Goal: Task Accomplishment & Management: Use online tool/utility

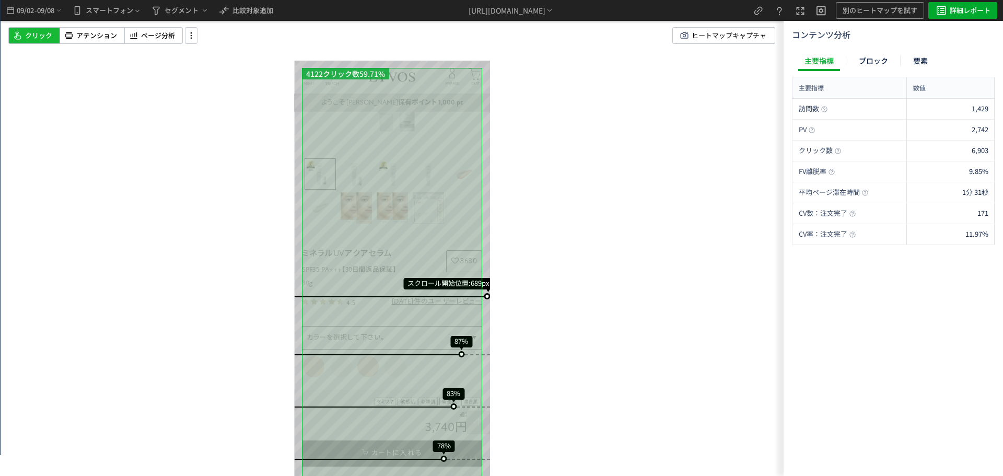
scroll to position [157, 0]
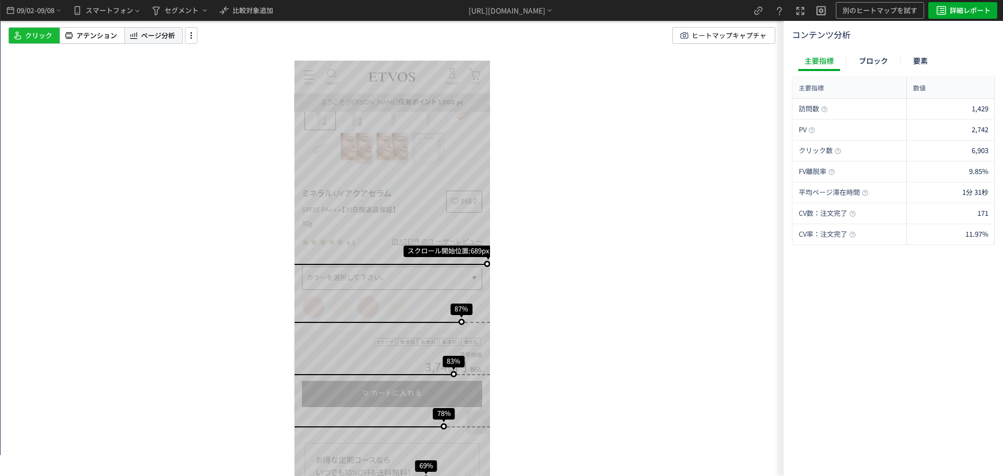
click at [144, 42] on div "ページ分析" at bounding box center [153, 35] width 58 height 17
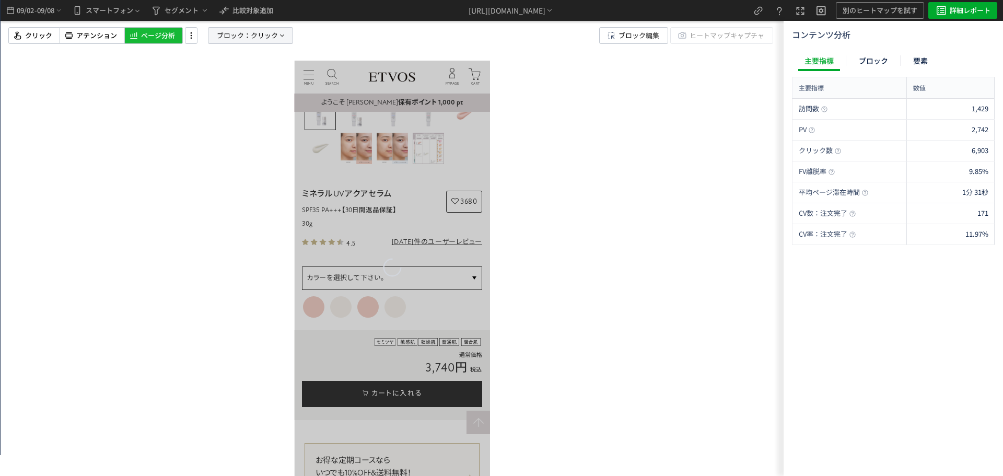
click at [245, 40] on span "ブロック：" at bounding box center [234, 36] width 34 height 16
click at [209, 93] on span "要素" at bounding box center [213, 90] width 16 height 10
click at [216, 127] on span "クリック" at bounding box center [220, 126] width 27 height 10
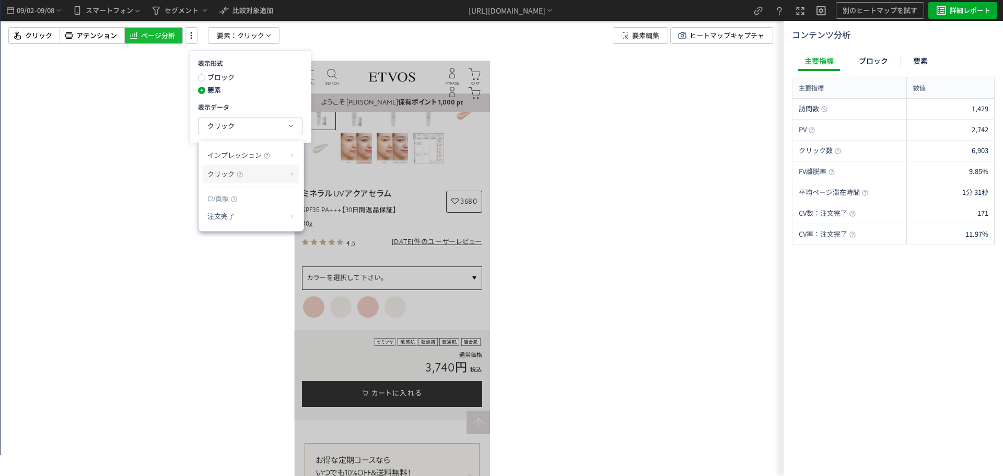
click at [244, 176] on p "クリック" at bounding box center [247, 174] width 80 height 18
click at [343, 201] on li "クリック率" at bounding box center [334, 199] width 56 height 19
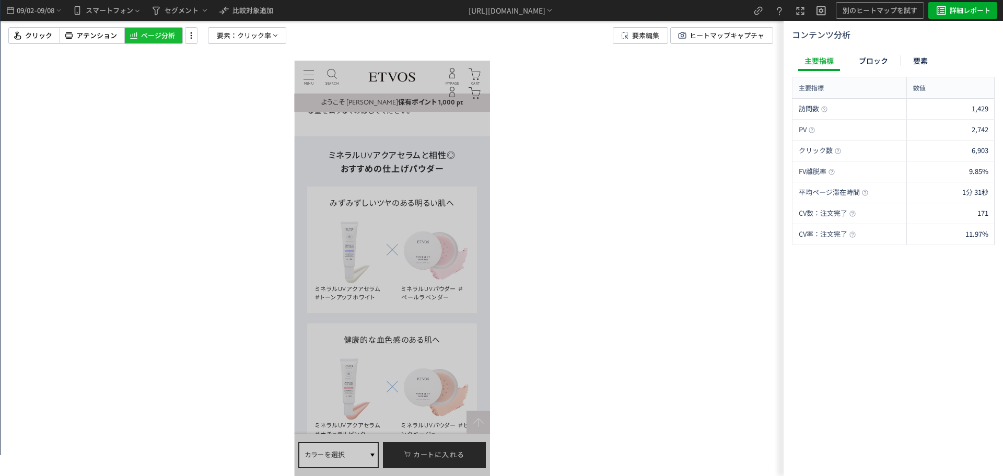
scroll to position [5691, 0]
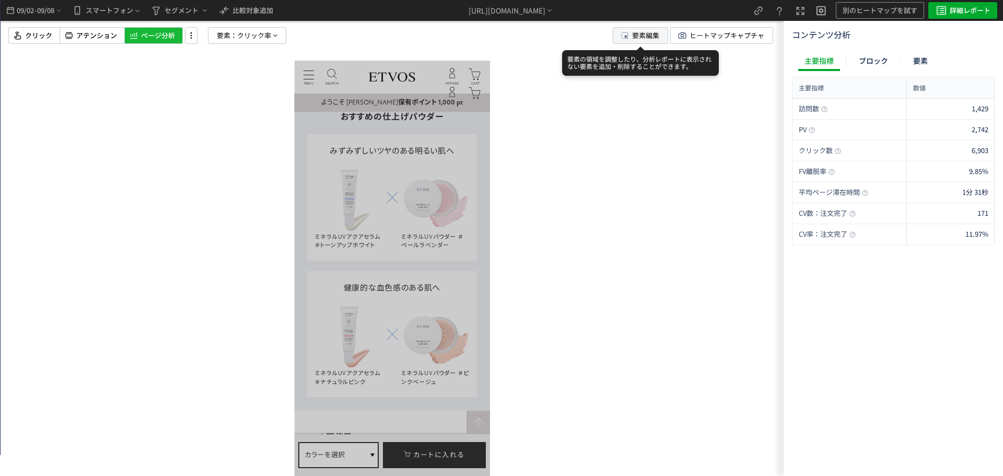
click at [643, 40] on span "要素編集" at bounding box center [645, 36] width 27 height 16
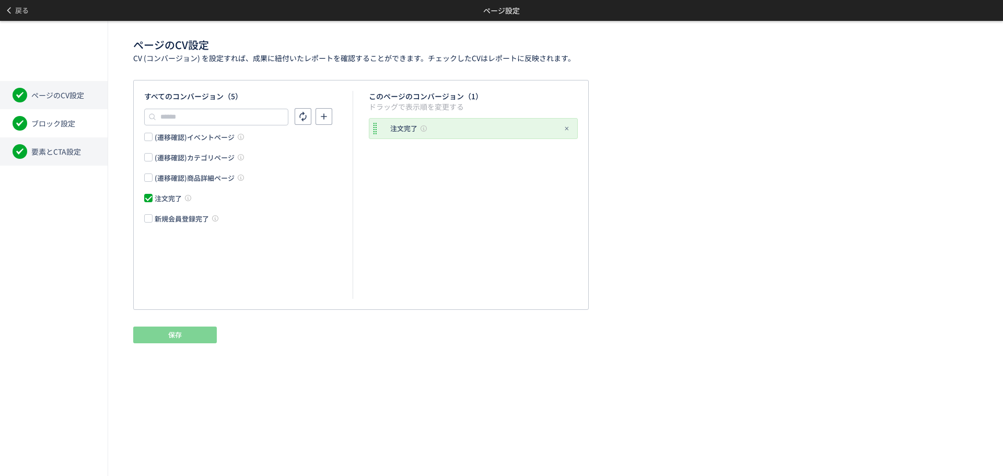
click at [76, 145] on li "要素とCTA設定" at bounding box center [54, 151] width 108 height 28
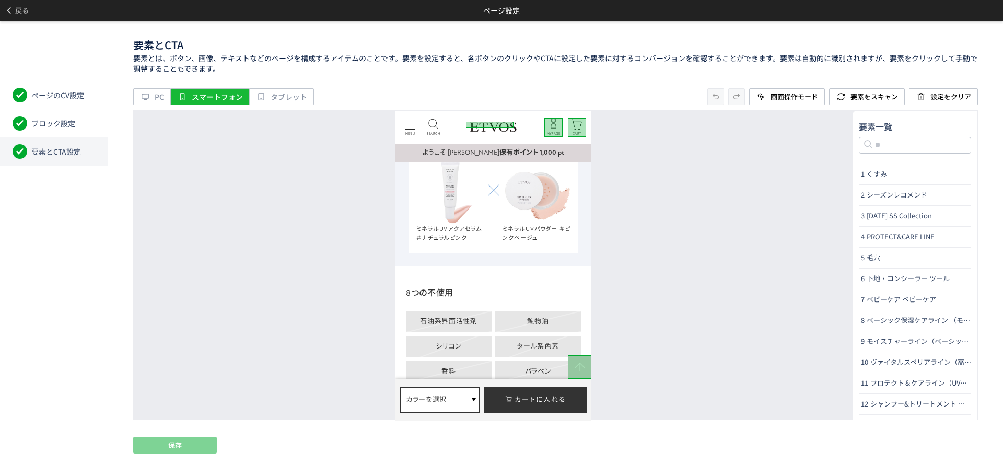
scroll to position [5796, 0]
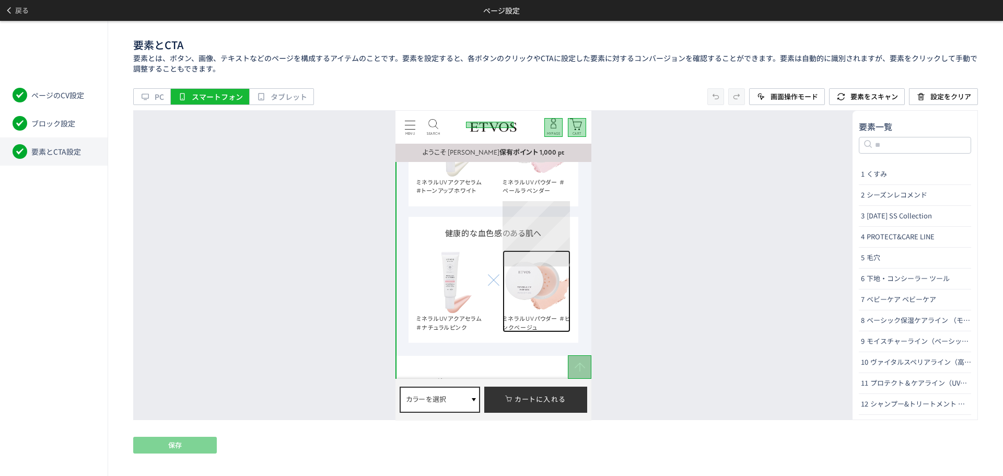
click at [561, 250] on img at bounding box center [536, 282] width 68 height 65
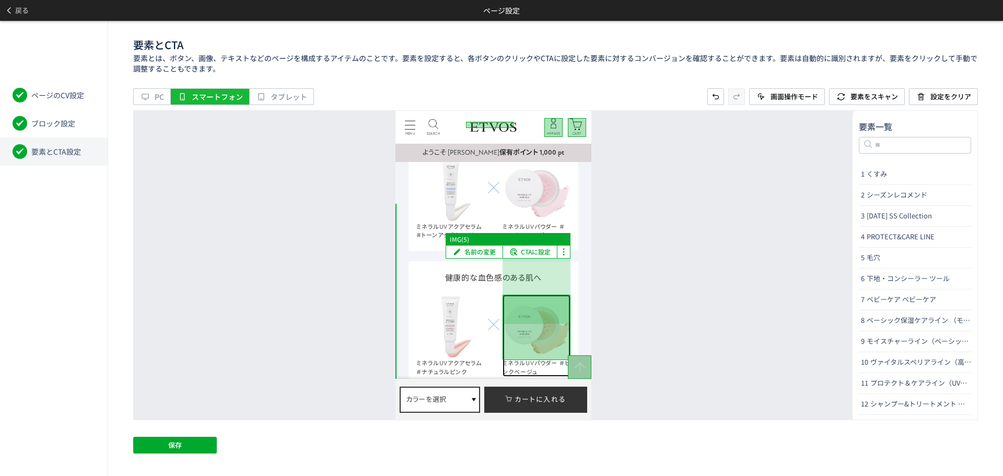
scroll to position [5691, 0]
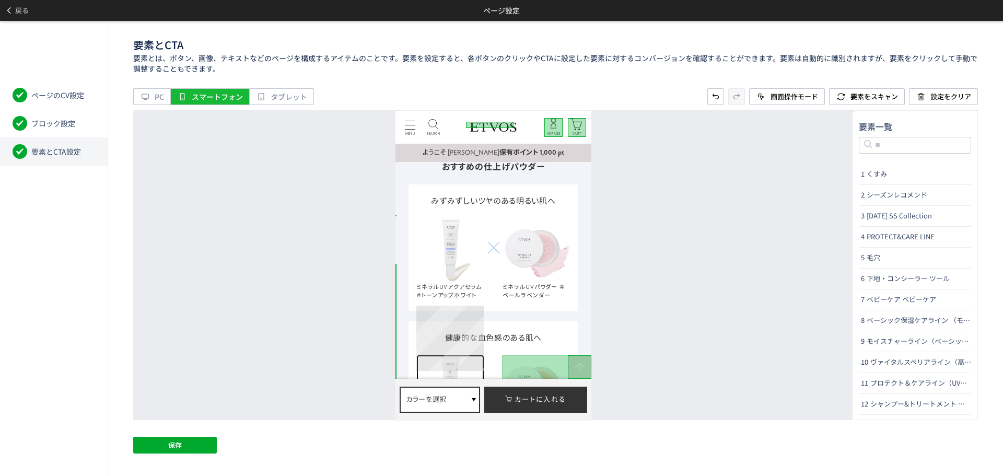
click at [451, 354] on img at bounding box center [450, 386] width 68 height 65
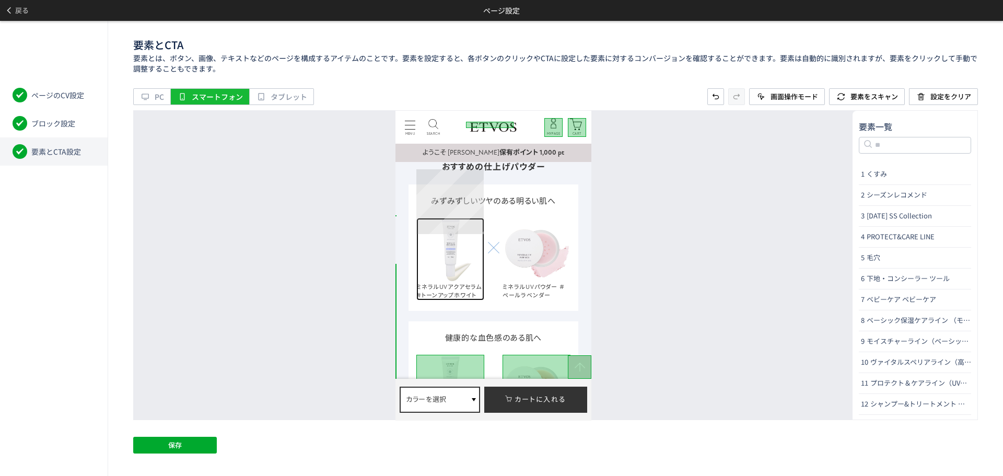
click at [458, 217] on img at bounding box center [450, 249] width 68 height 65
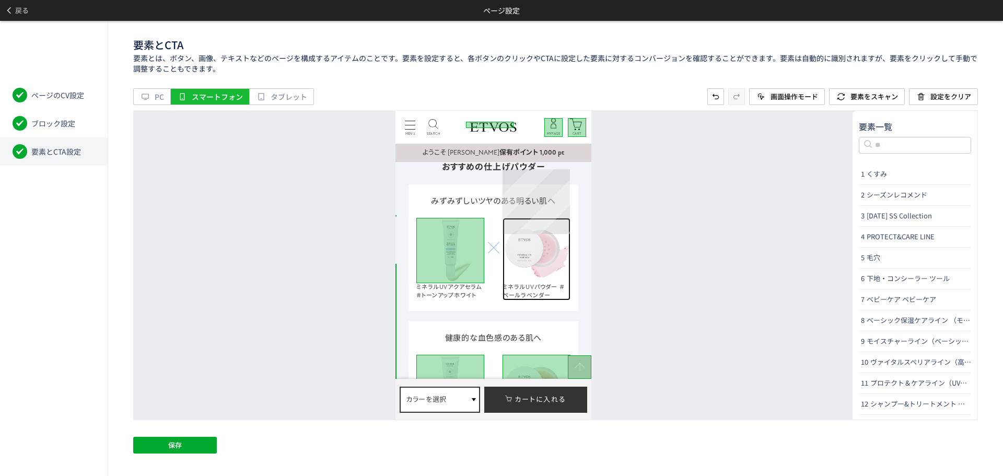
click at [535, 217] on img at bounding box center [536, 249] width 68 height 65
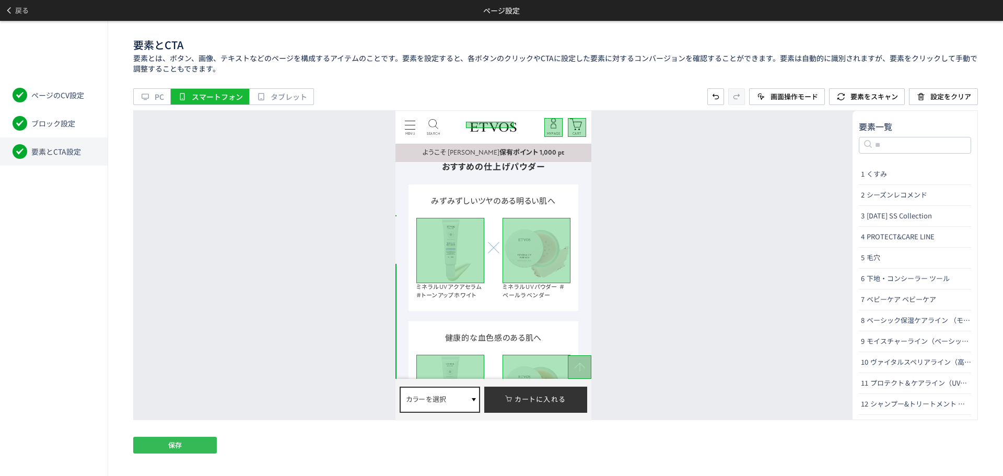
click at [208, 439] on button "保存" at bounding box center [175, 445] width 84 height 17
click at [20, 7] on span "戻る" at bounding box center [22, 10] width 14 height 17
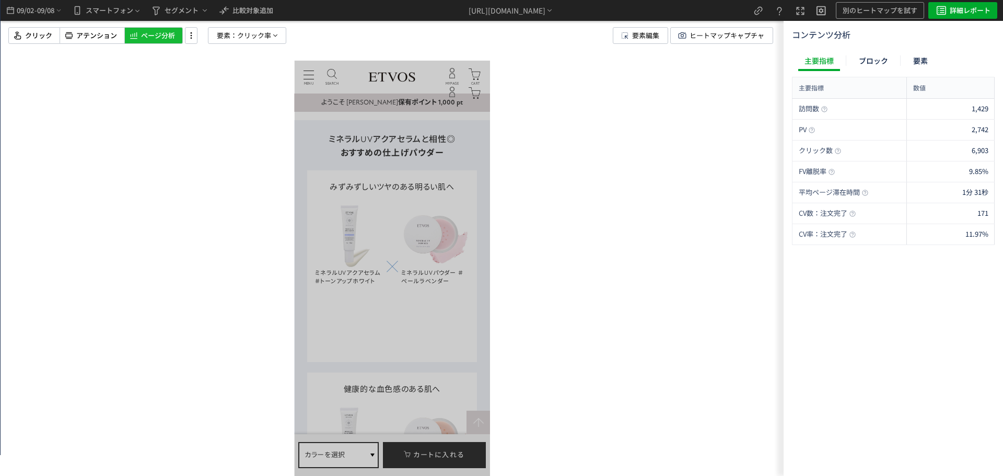
scroll to position [5639, 0]
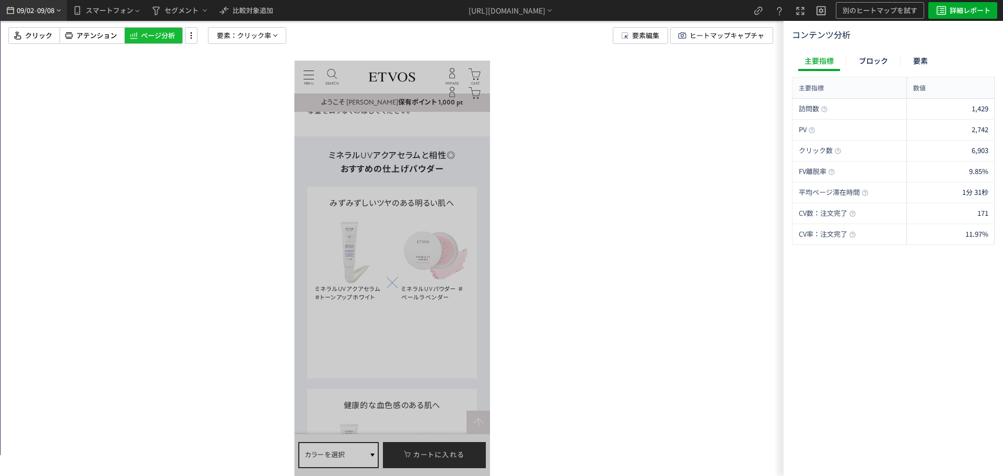
click at [37, 16] on span "-" at bounding box center [35, 10] width 3 height 21
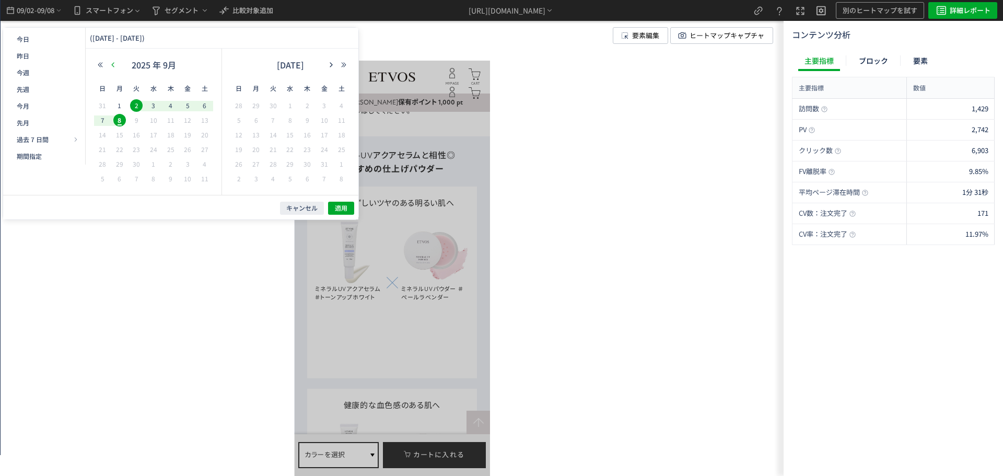
click at [113, 61] on button "button" at bounding box center [113, 64] width 13 height 7
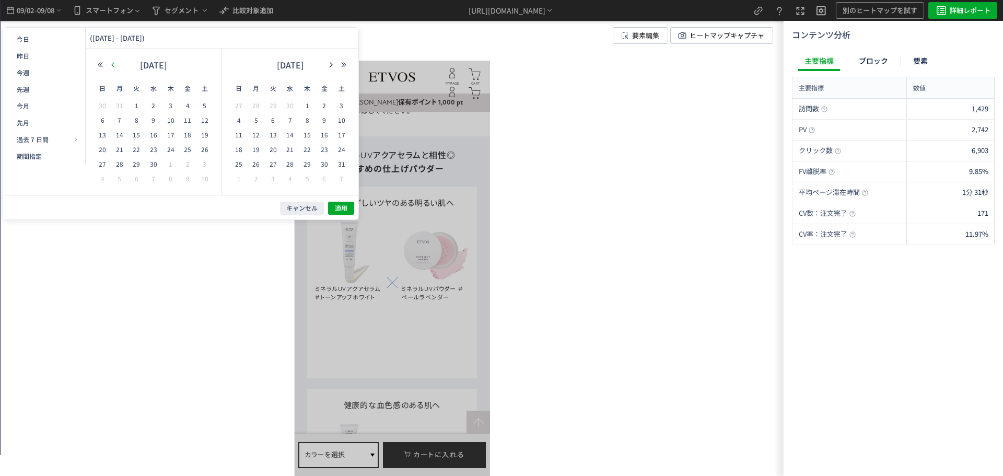
click at [113, 61] on button "button" at bounding box center [113, 64] width 13 height 7
click at [309, 150] on span "20" at bounding box center [307, 149] width 13 height 13
click at [291, 162] on span "26" at bounding box center [290, 164] width 13 height 13
click at [338, 207] on span "適用" at bounding box center [341, 208] width 13 height 9
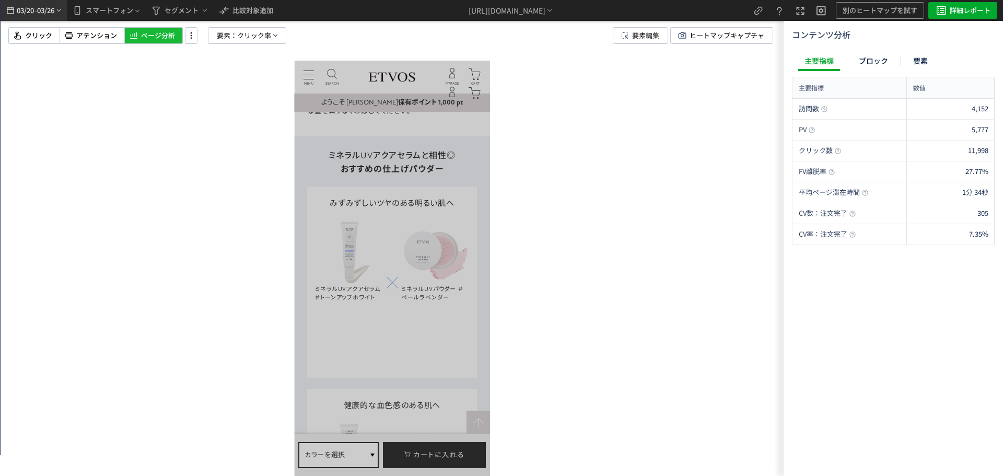
click at [52, 17] on span "03/26" at bounding box center [46, 10] width 18 height 21
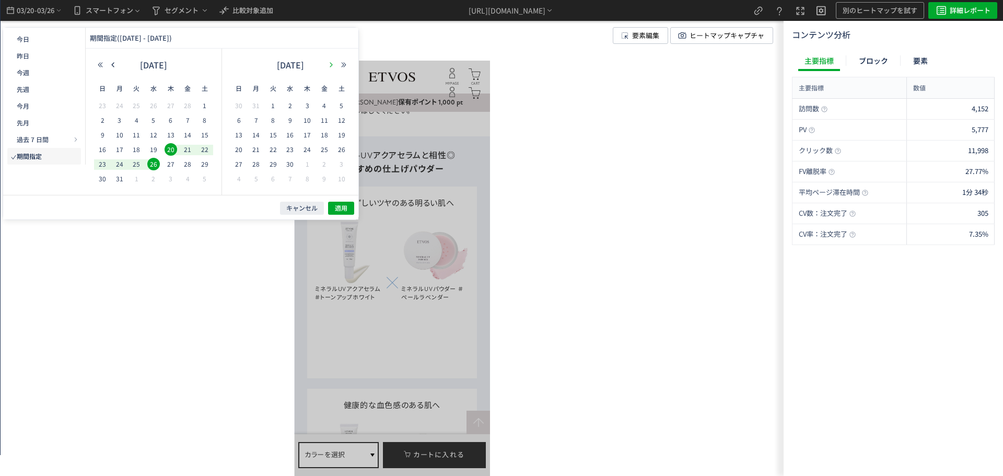
click at [333, 64] on icon "button" at bounding box center [331, 65] width 6 height 6
click at [108, 64] on button "button" at bounding box center [113, 64] width 13 height 7
click at [112, 63] on icon "button" at bounding box center [113, 65] width 6 height 6
click at [537, 154] on div at bounding box center [392, 238] width 783 height 476
